Goal: Find specific page/section: Find specific page/section

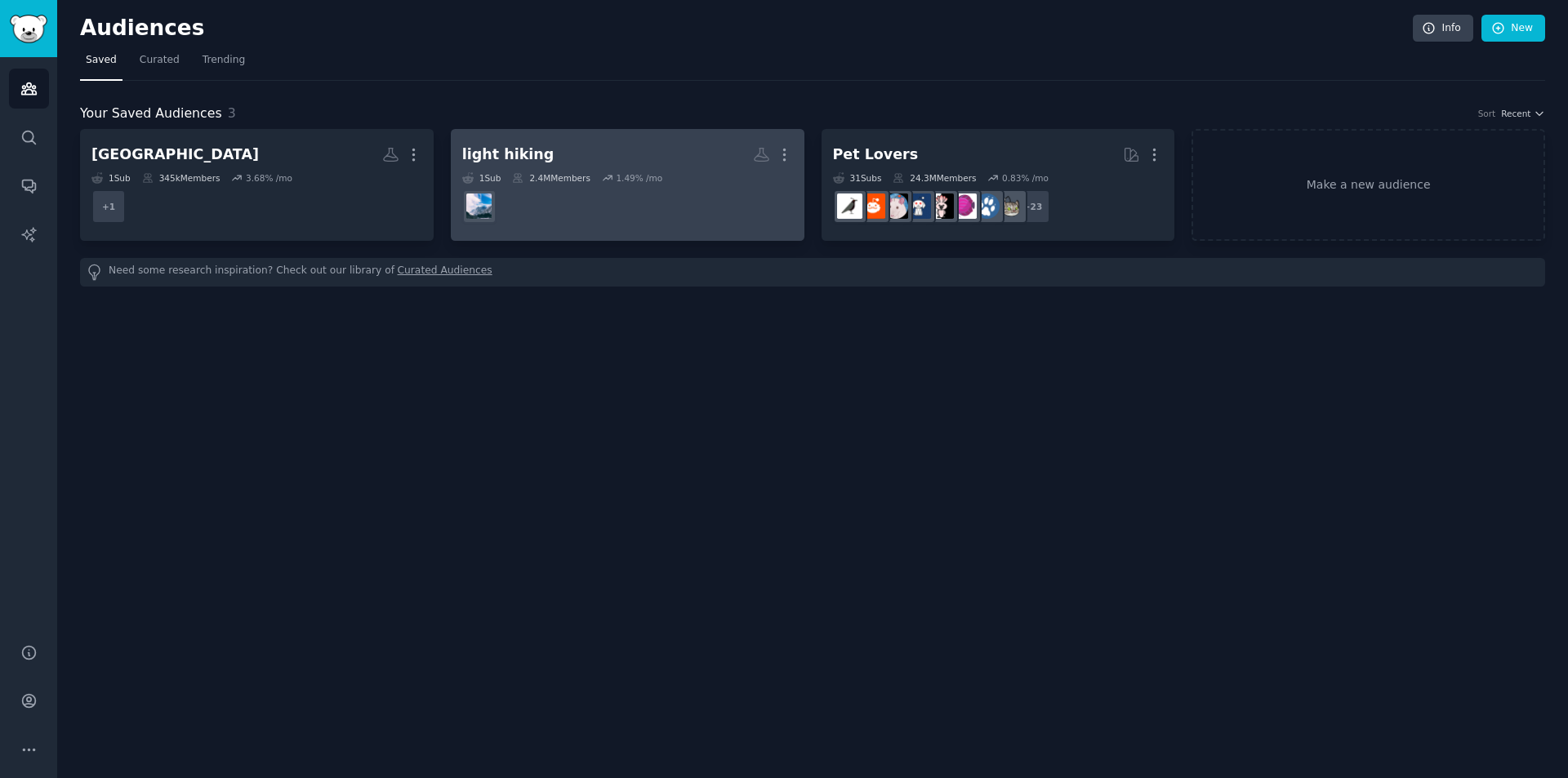
click at [694, 184] on dd at bounding box center [627, 206] width 330 height 46
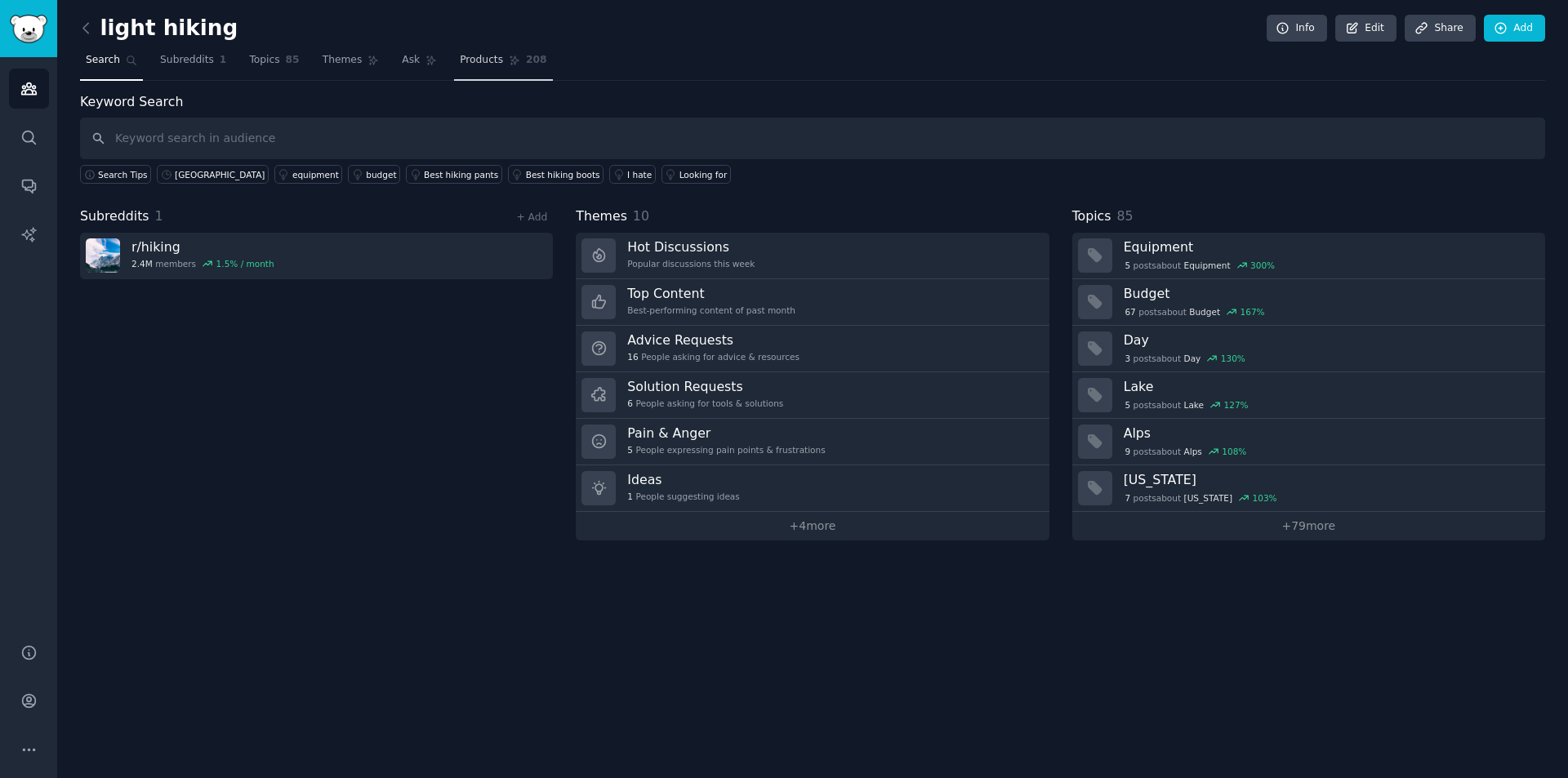
click at [468, 65] on span "Products" at bounding box center [482, 60] width 43 height 15
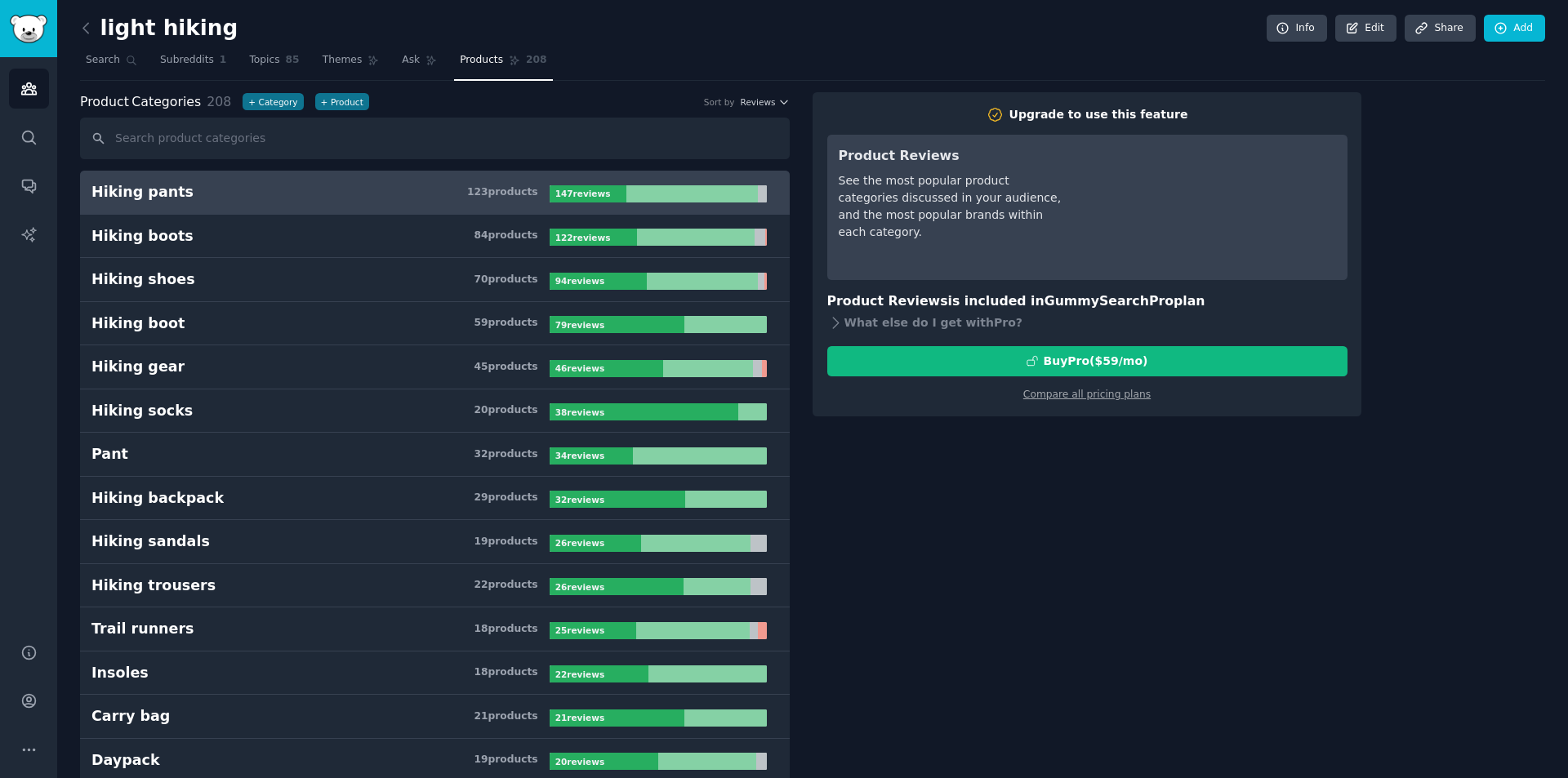
click at [487, 194] on div "123 product s" at bounding box center [502, 192] width 71 height 15
click at [707, 200] on div at bounding box center [692, 194] width 131 height 17
